Goal: Book appointment/travel/reservation

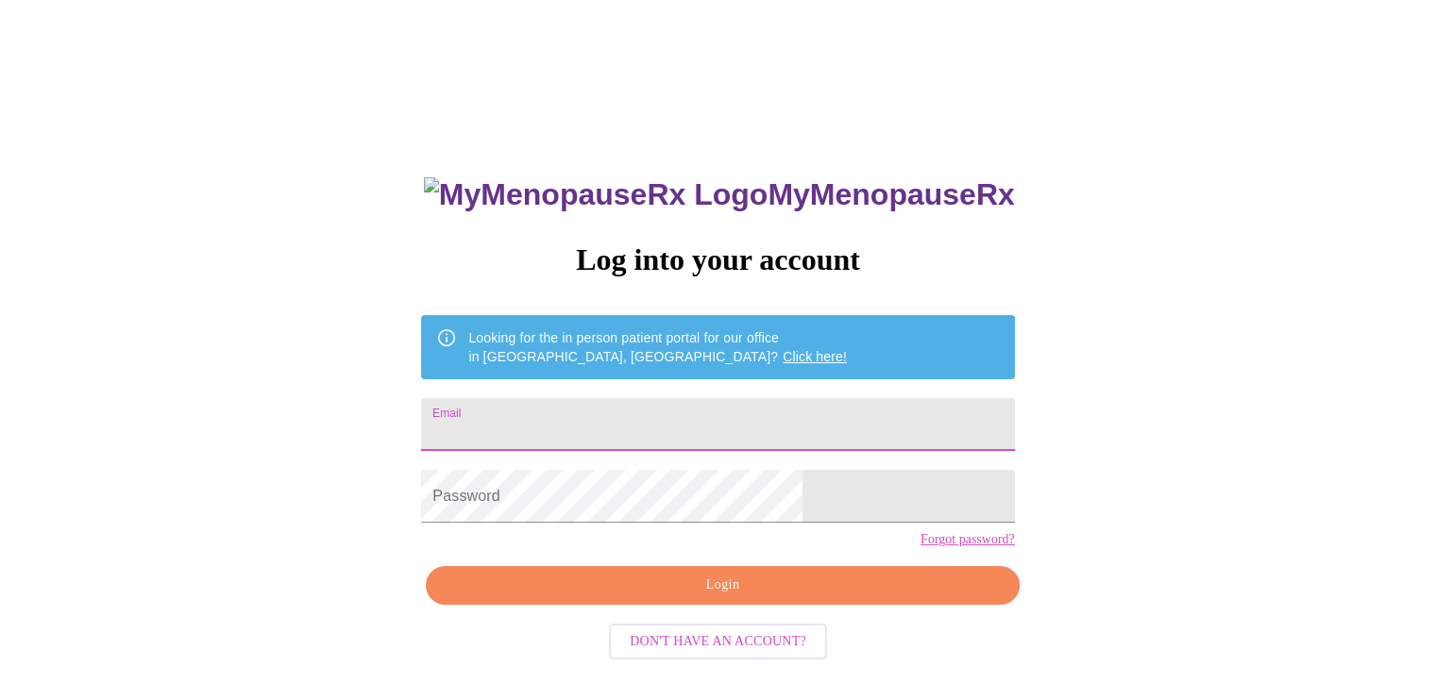
click at [738, 425] on input "Email" at bounding box center [717, 424] width 593 height 53
type input "[EMAIL_ADDRESS][DOMAIN_NAME]"
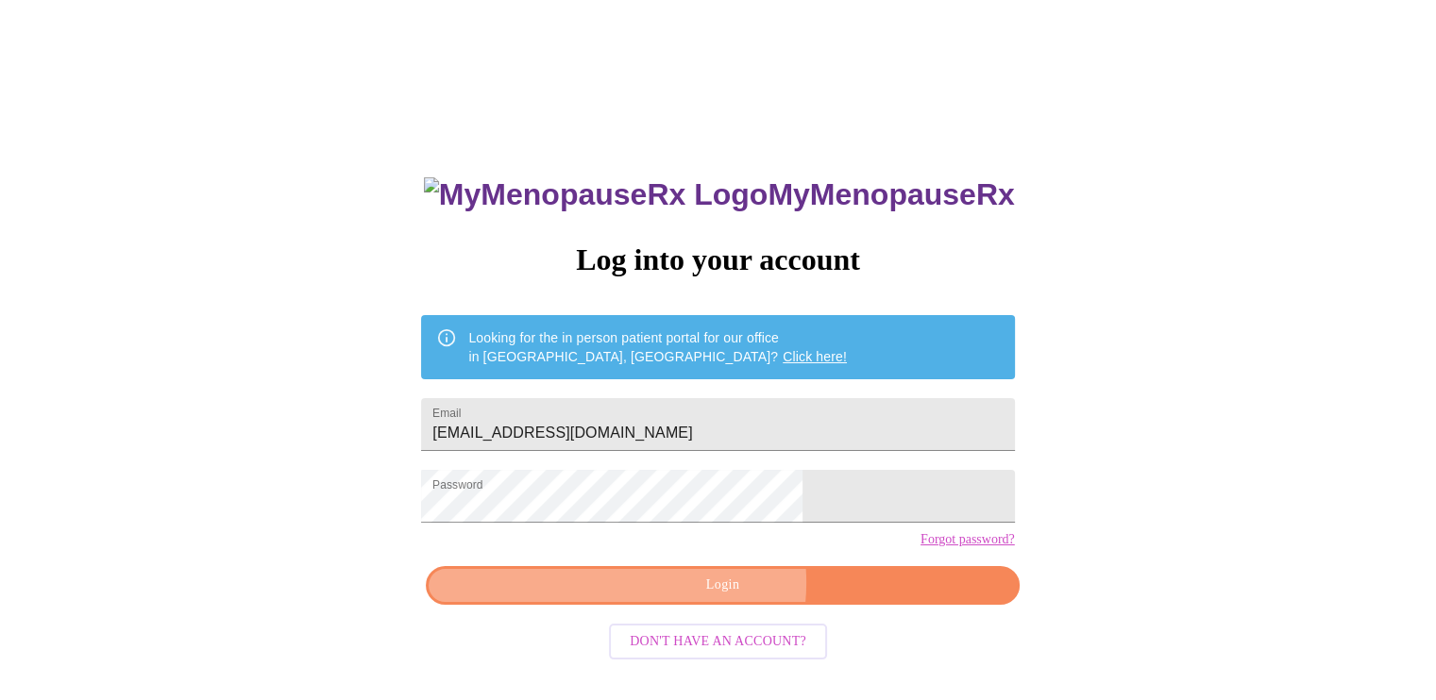
click at [715, 598] on span "Login" at bounding box center [721, 586] width 549 height 24
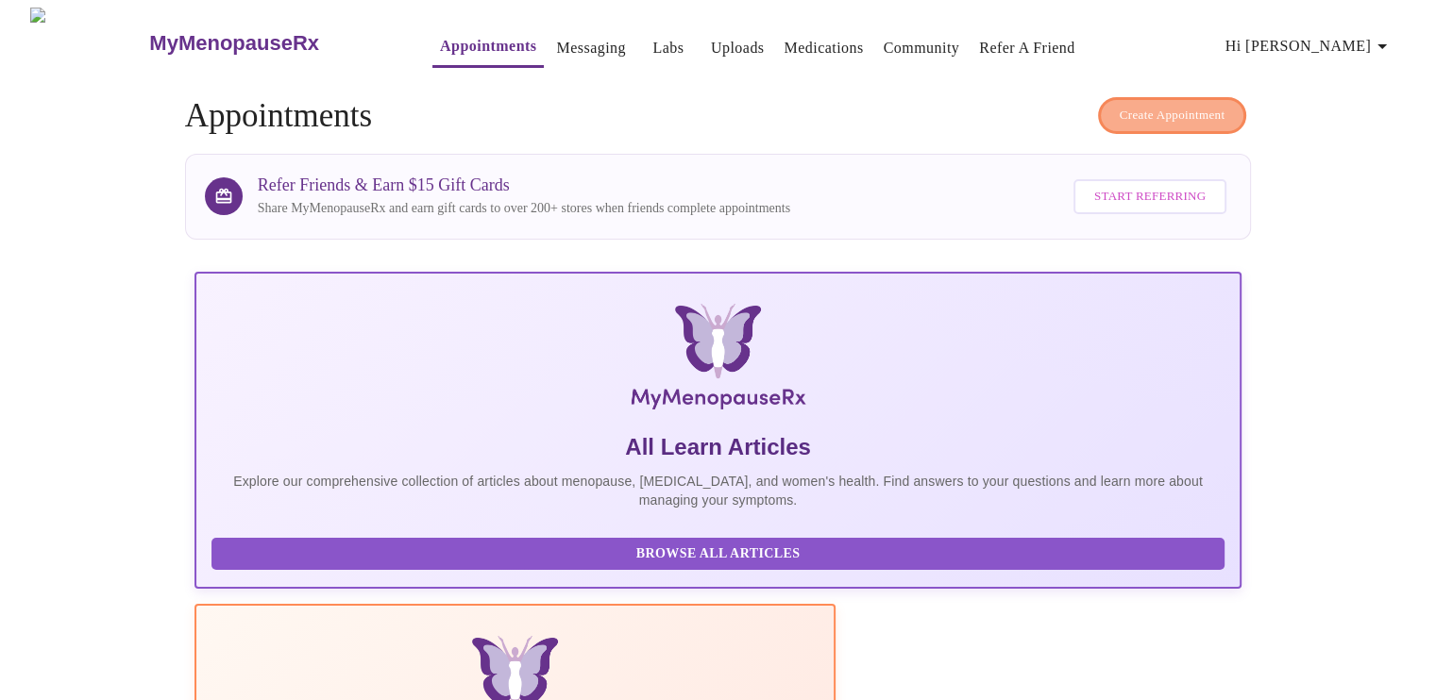
click at [1137, 105] on span "Create Appointment" at bounding box center [1173, 116] width 106 height 22
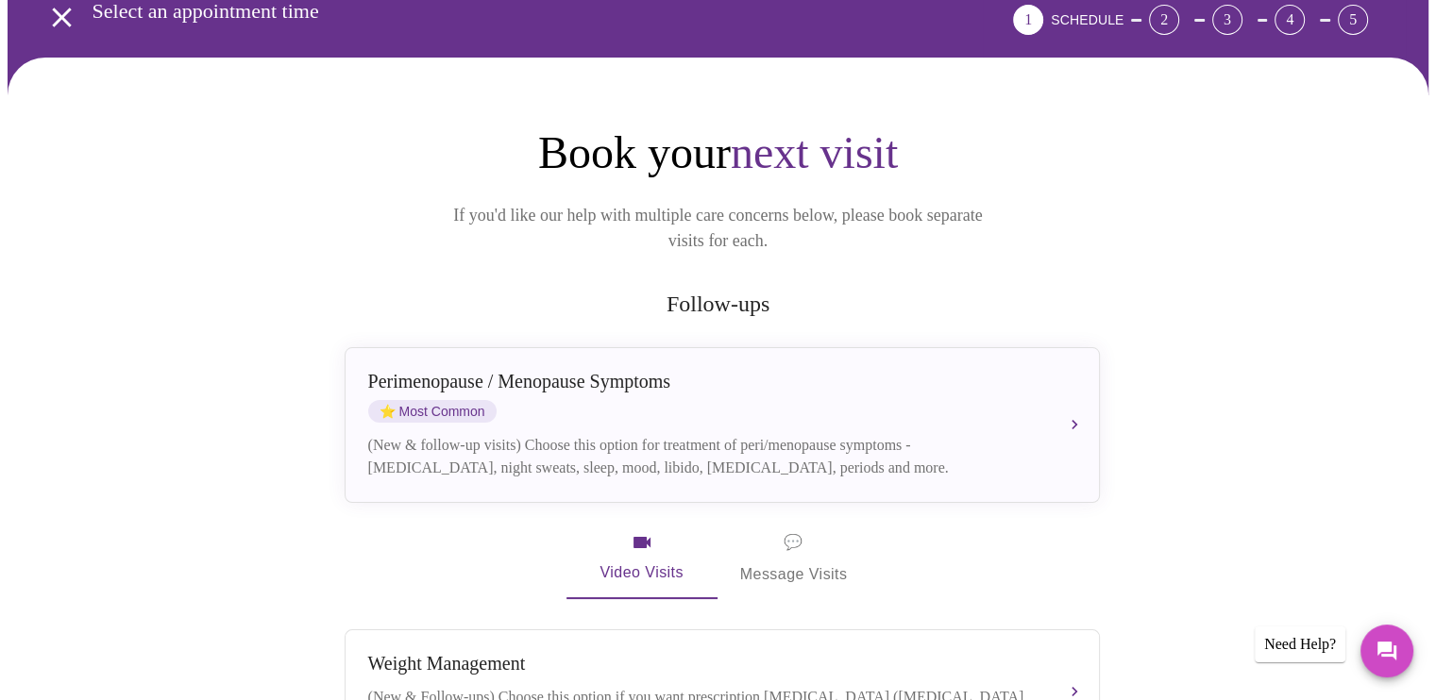
scroll to position [85, 0]
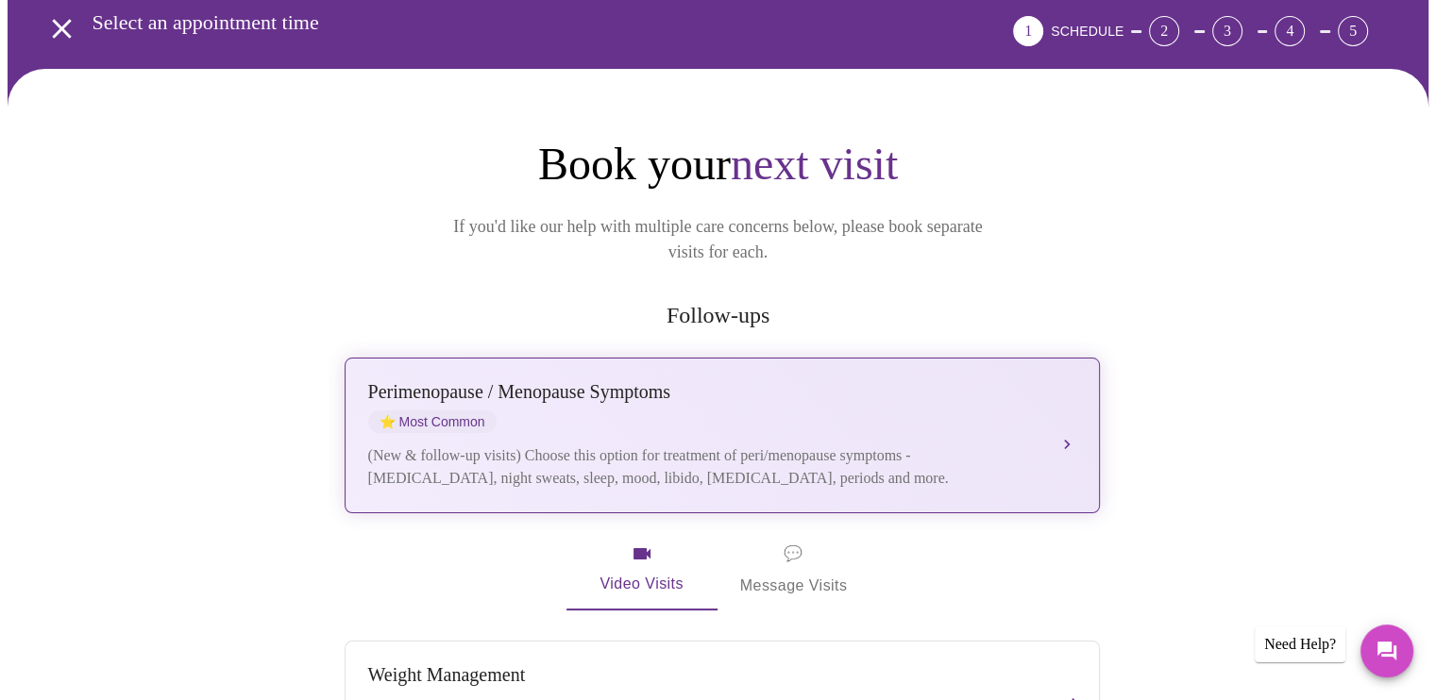
click at [937, 381] on div "Perimenopause / Menopause Symptoms" at bounding box center [703, 392] width 670 height 22
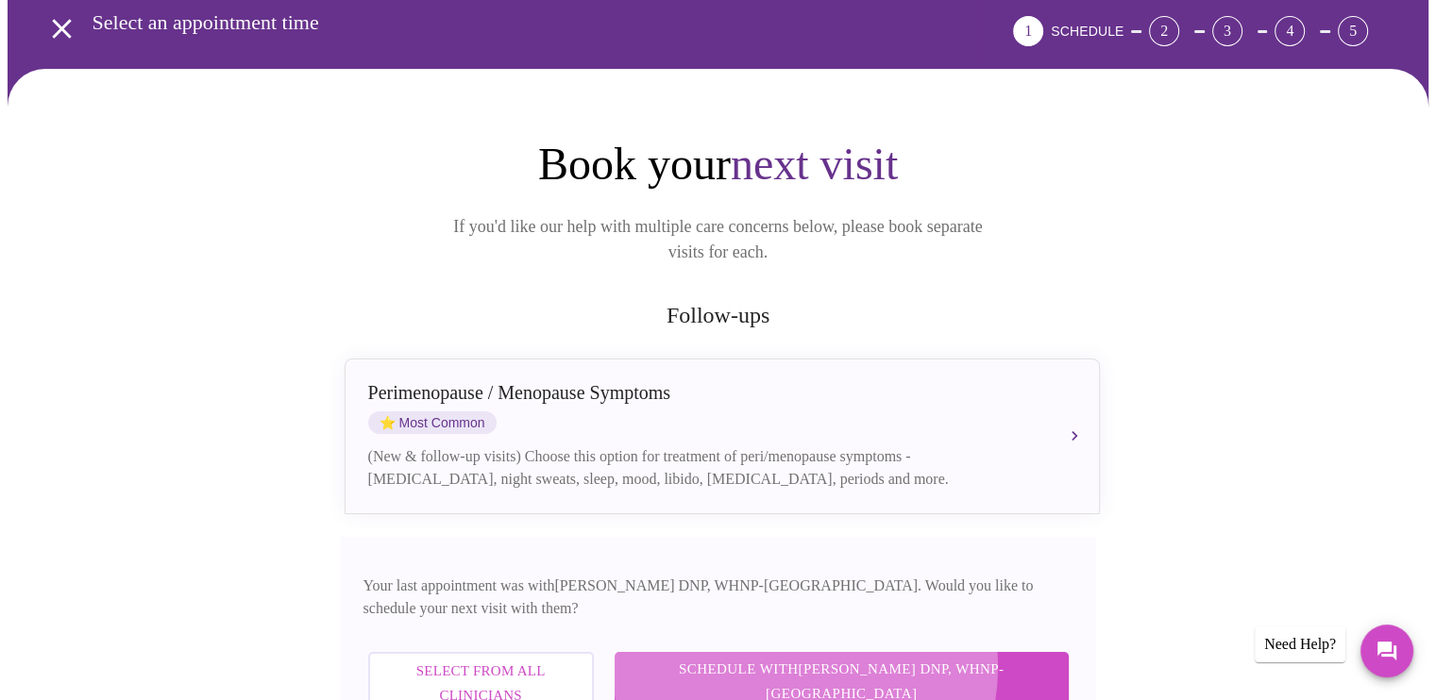
click at [902, 657] on span "Schedule with [PERSON_NAME] DNP, WHNP-BC" at bounding box center [841, 682] width 416 height 50
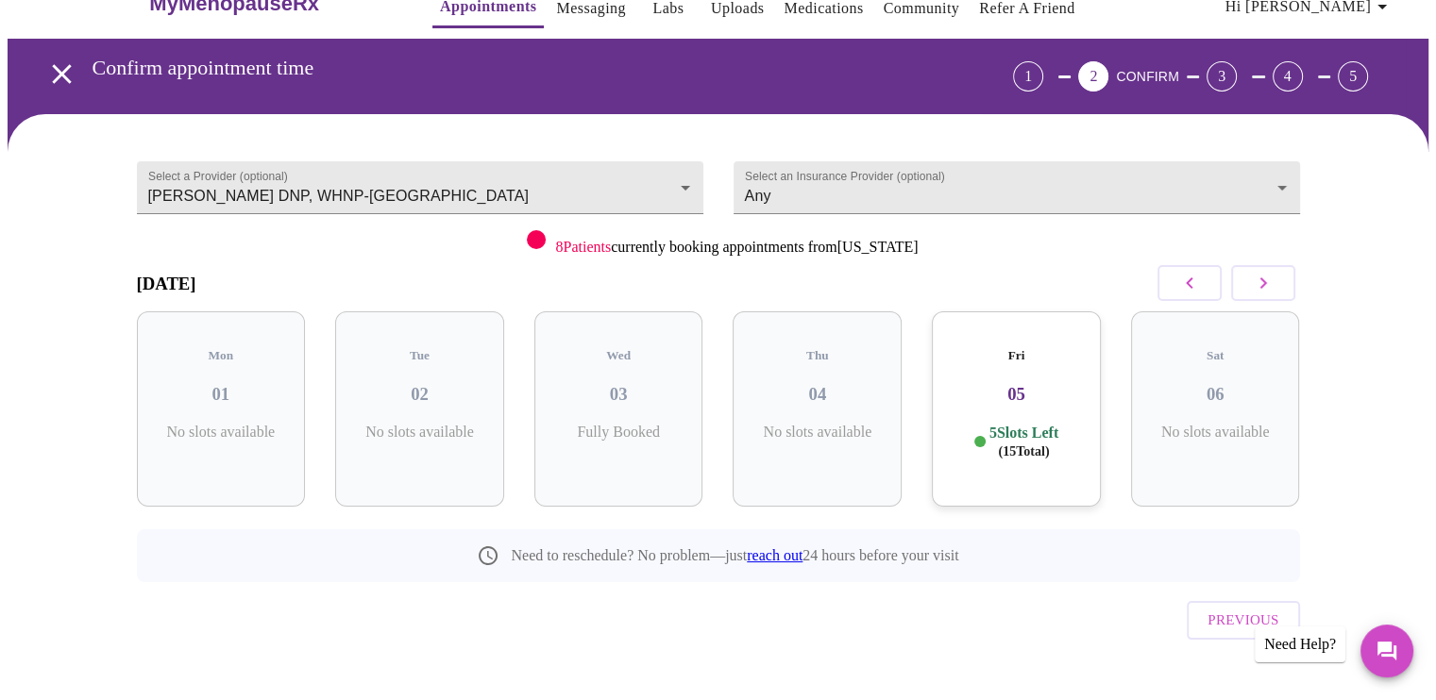
click at [1029, 384] on h3 "05" at bounding box center [1016, 394] width 139 height 21
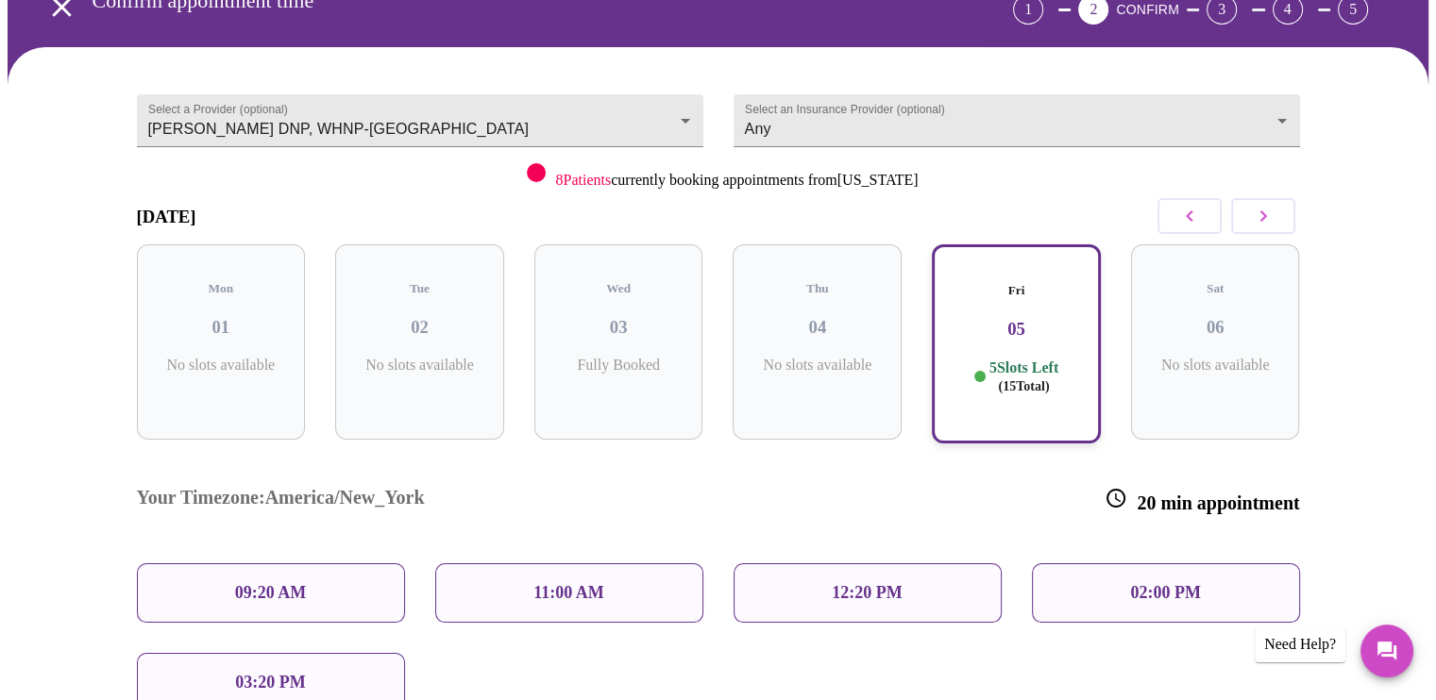
scroll to position [84, 0]
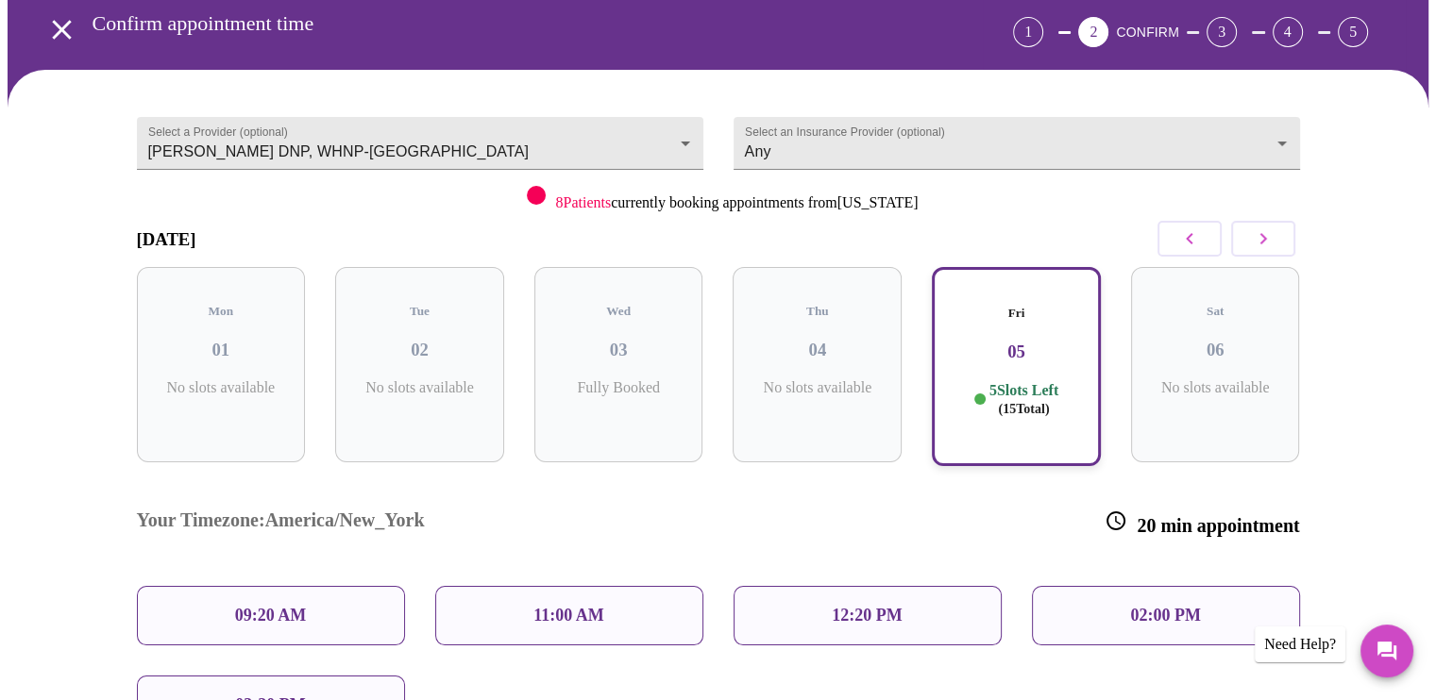
click at [1278, 228] on button "button" at bounding box center [1263, 239] width 64 height 36
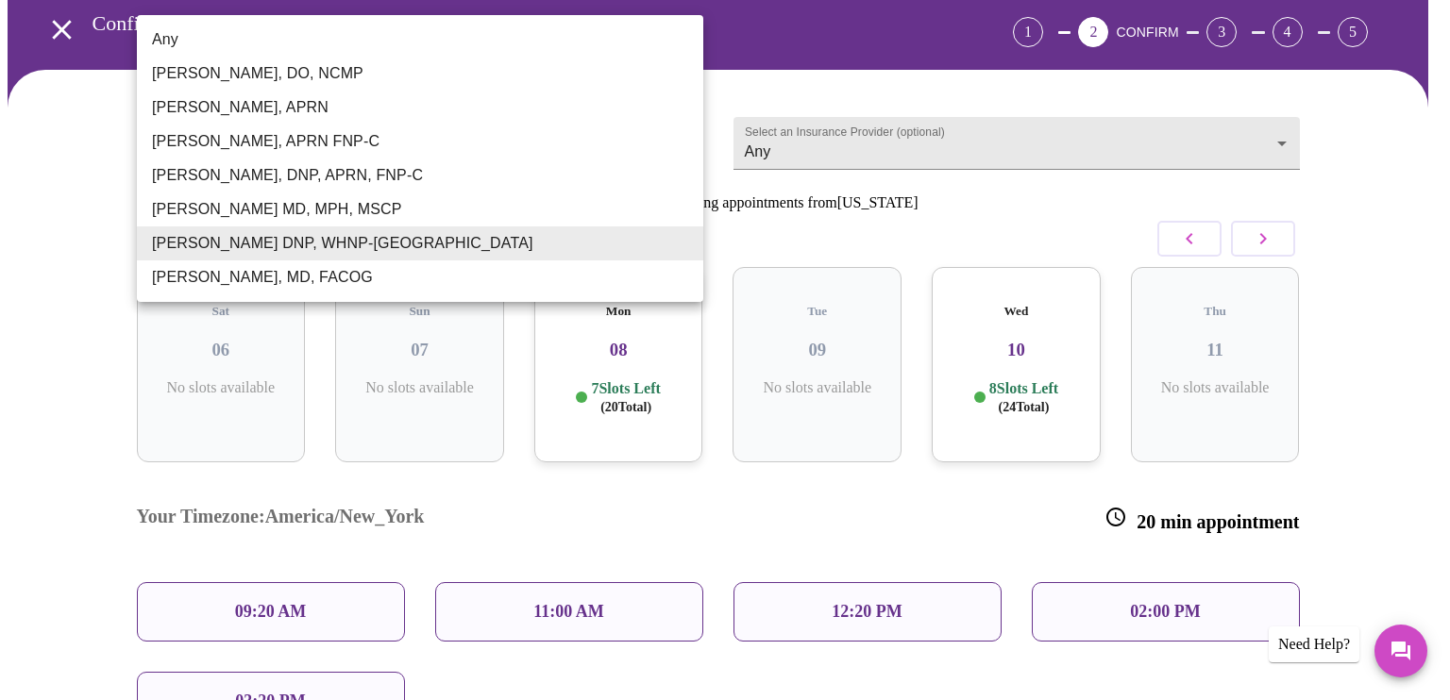
click at [680, 134] on body "MyMenopauseRx Appointments Messaging Labs Uploads Medications Community Refer a…" at bounding box center [725, 442] width 1435 height 1036
click at [1376, 185] on div at bounding box center [725, 350] width 1450 height 700
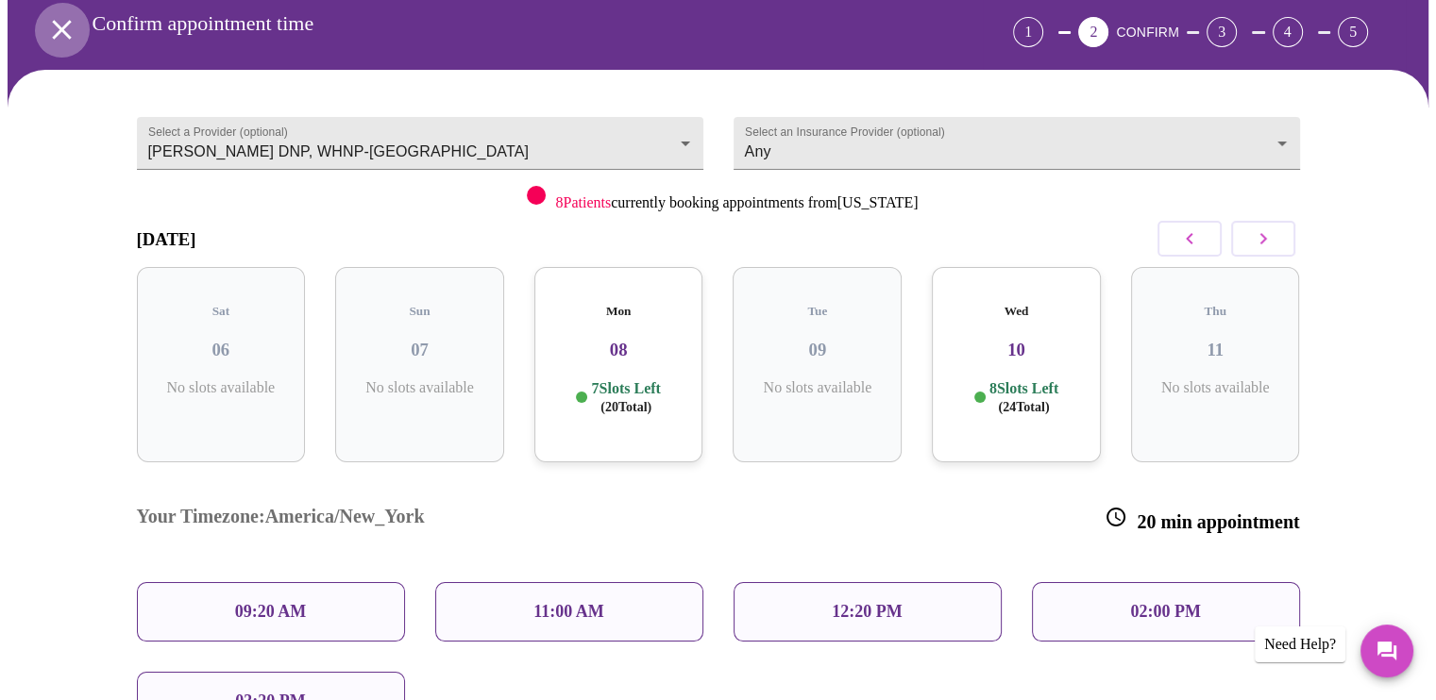
click at [55, 30] on icon "open drawer" at bounding box center [61, 29] width 33 height 33
